Goal: Information Seeking & Learning: Learn about a topic

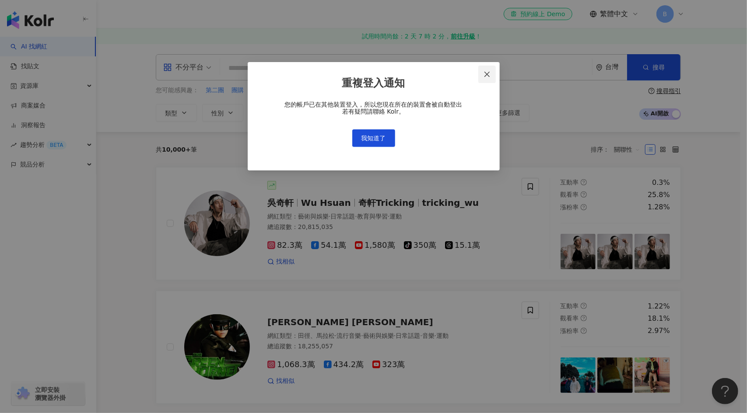
click at [485, 75] on icon "close" at bounding box center [486, 74] width 7 height 7
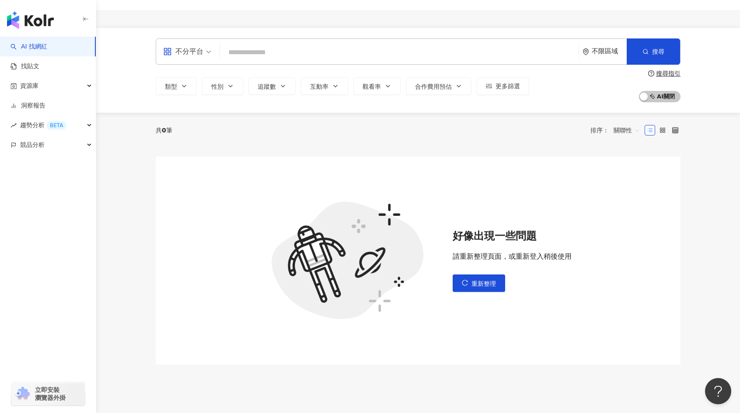
click at [54, 245] on div "AI 找網紅 找貼文 資源庫 洞察報告 趨勢分析 BETA 競品分析 立即安裝 瀏覽器外掛" at bounding box center [48, 225] width 96 height 377
click at [39, 45] on link "AI 找網紅" at bounding box center [28, 46] width 37 height 9
click at [38, 230] on div "AI 找網紅 找貼文 資源庫 洞察報告 趨勢分析 BETA 競品分析 立即安裝 瀏覽器外掛" at bounding box center [48, 225] width 96 height 377
click at [44, 23] on img "button" at bounding box center [30, 19] width 47 height 17
click at [39, 104] on link "洞察報告" at bounding box center [27, 105] width 35 height 9
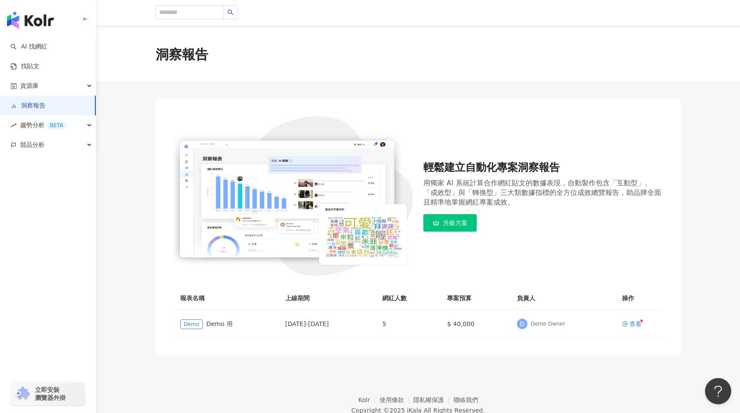
click at [53, 187] on div "button" at bounding box center [48, 184] width 96 height 58
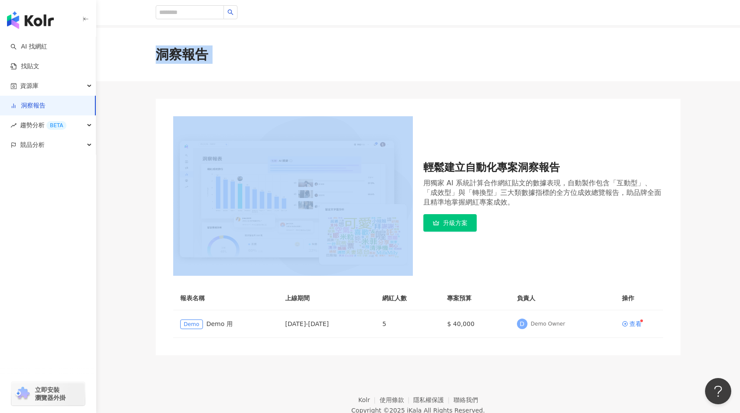
drag, startPoint x: 157, startPoint y: 56, endPoint x: 248, endPoint y: 113, distance: 108.0
click at [248, 113] on main "洞察報告 輕鬆建立自動化專案洞察報告 用獨家 AI 系統計算合作網紅貼文的數據表現，自動製作包含「互動型」、「成效型」與「轉換型」三大類數據指標的全方位成效總…" at bounding box center [418, 192] width 644 height 328
click at [262, 83] on main "洞察報告 輕鬆建立自動化專案洞察報告 用獨家 AI 系統計算合作網紅貼文的數據表現，自動製作包含「互動型」、「成效型」與「轉換型」三大類數據指標的全方位成效總…" at bounding box center [418, 192] width 644 height 328
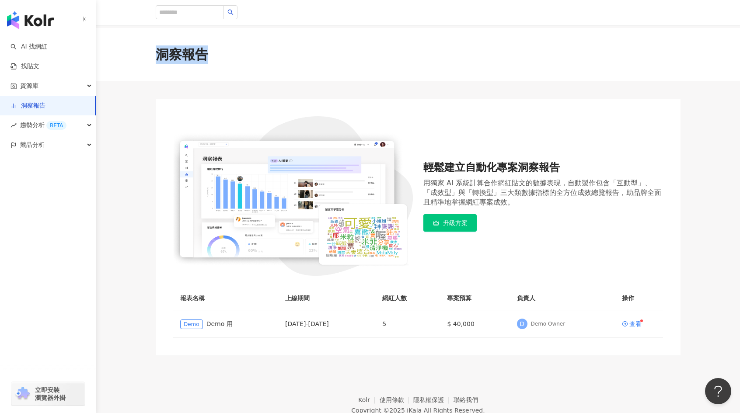
drag, startPoint x: 209, startPoint y: 56, endPoint x: 138, endPoint y: 58, distance: 71.3
click at [138, 58] on div "洞察報告" at bounding box center [418, 54] width 644 height 53
click at [13, 241] on div "AI 找網紅 找貼文 資源庫 洞察報告 趨勢分析 BETA 競品分析 立即安裝 瀏覽器外掛" at bounding box center [48, 225] width 96 height 377
